Goal: Navigation & Orientation: Find specific page/section

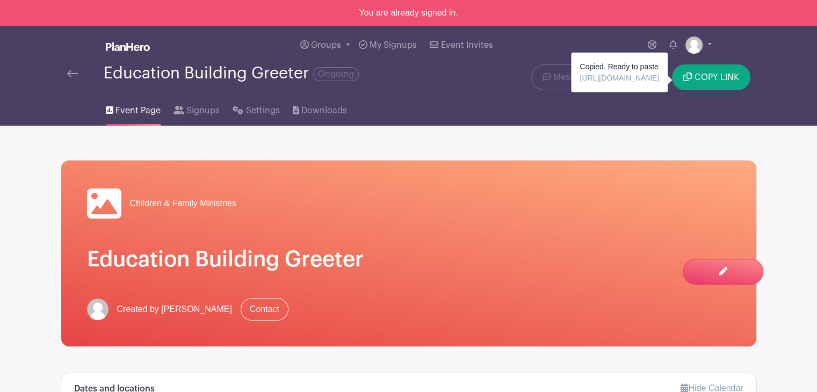
click at [69, 78] on link at bounding box center [72, 73] width 11 height 13
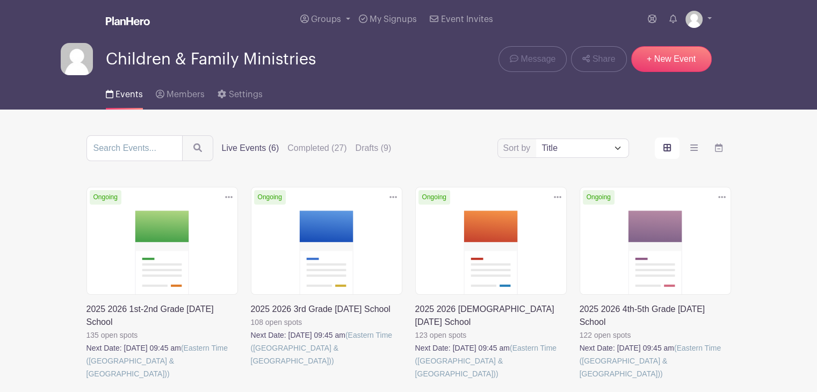
click at [251, 368] on link at bounding box center [251, 368] width 0 height 0
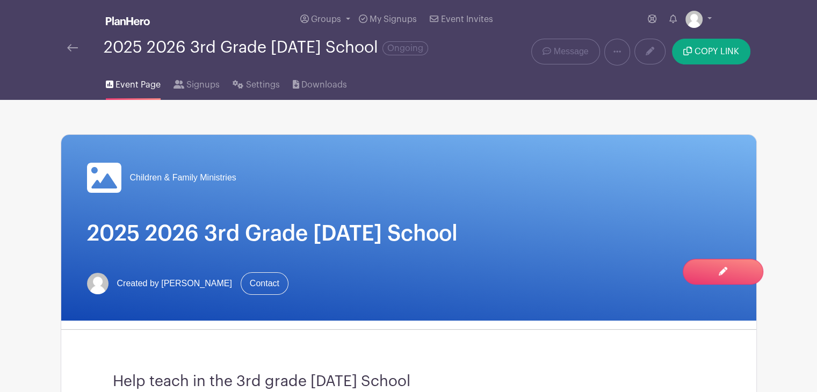
click at [77, 50] on img at bounding box center [72, 48] width 11 height 8
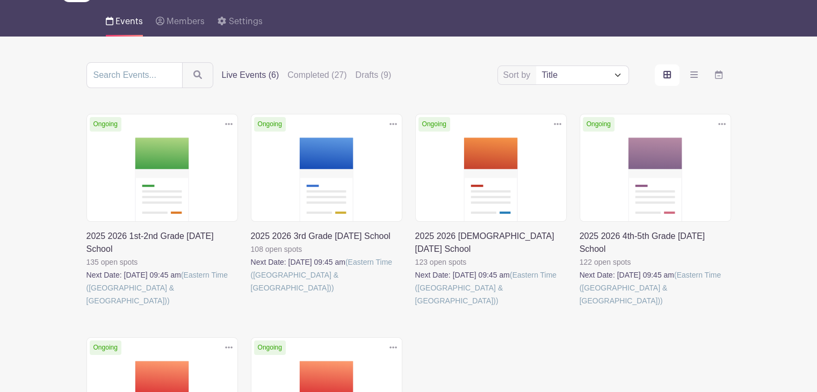
scroll to position [82, 0]
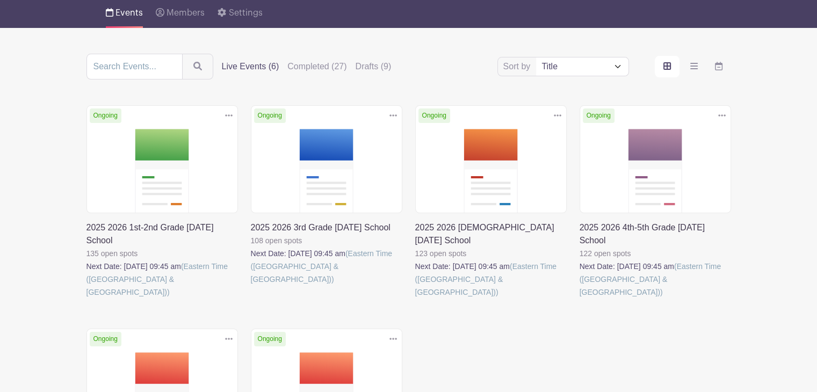
click at [415, 299] on link at bounding box center [415, 299] width 0 height 0
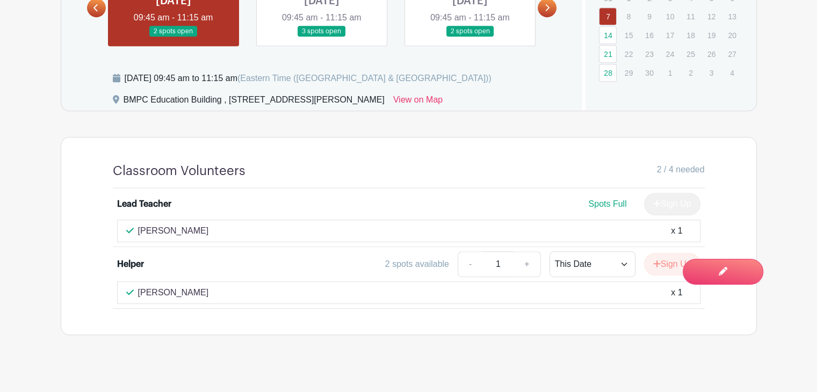
scroll to position [547, 0]
